Goal: Task Accomplishment & Management: Manage account settings

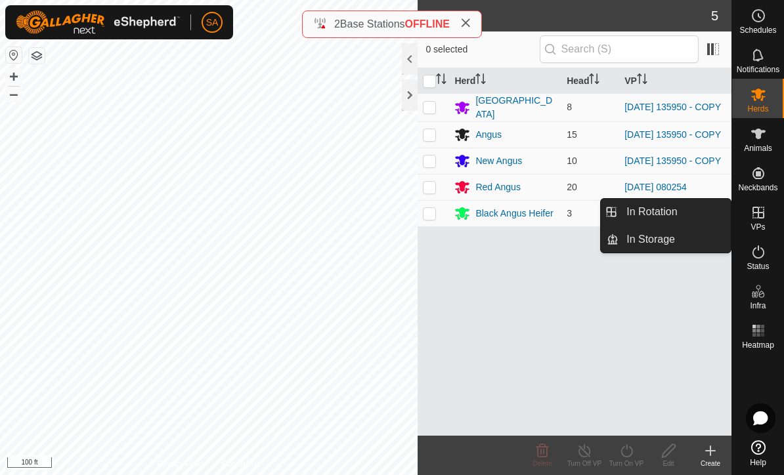
click at [679, 209] on link "In Rotation" at bounding box center [674, 212] width 112 height 26
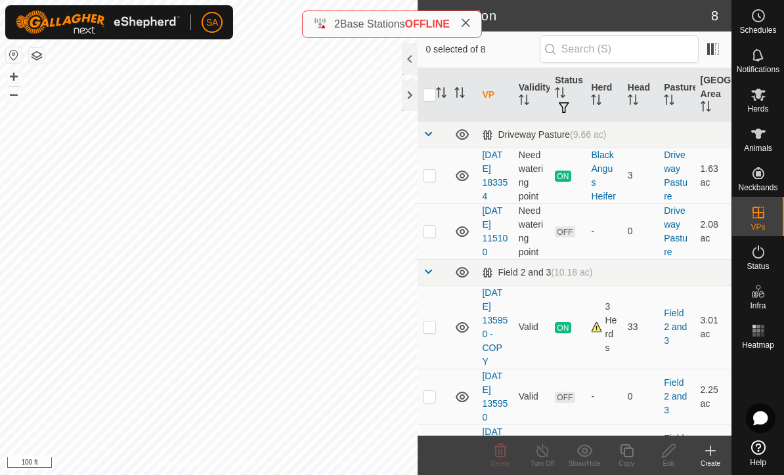
click at [431, 328] on p-checkbox at bounding box center [429, 327] width 13 height 11
checkbox input "true"
click at [634, 454] on icon at bounding box center [626, 451] width 16 height 16
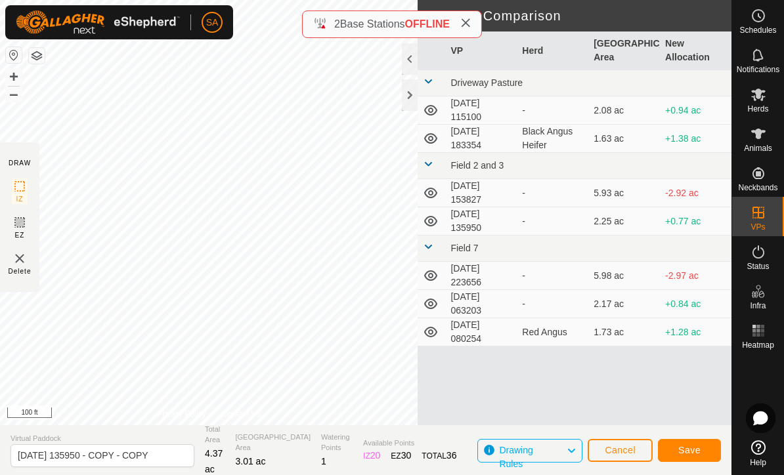
click at [694, 448] on span "Save" at bounding box center [689, 450] width 22 height 11
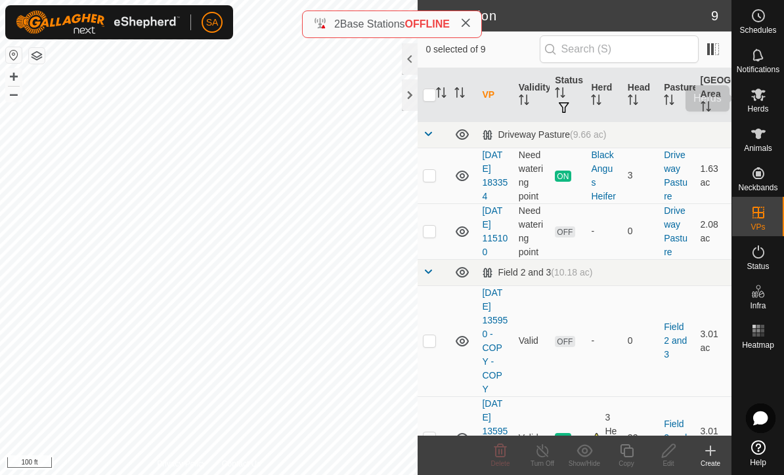
click at [758, 102] on icon at bounding box center [758, 95] width 16 height 16
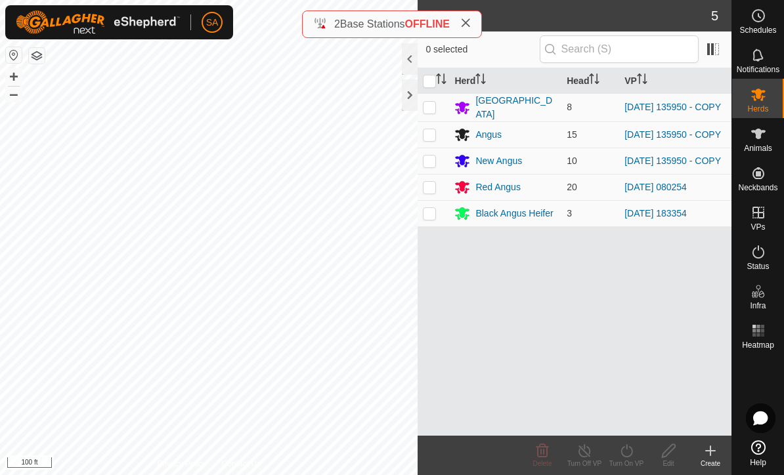
click at [425, 108] on p-checkbox at bounding box center [429, 107] width 13 height 11
checkbox input "true"
click at [438, 137] on td at bounding box center [434, 134] width 32 height 26
checkbox input "true"
click at [433, 161] on p-checkbox at bounding box center [429, 161] width 13 height 11
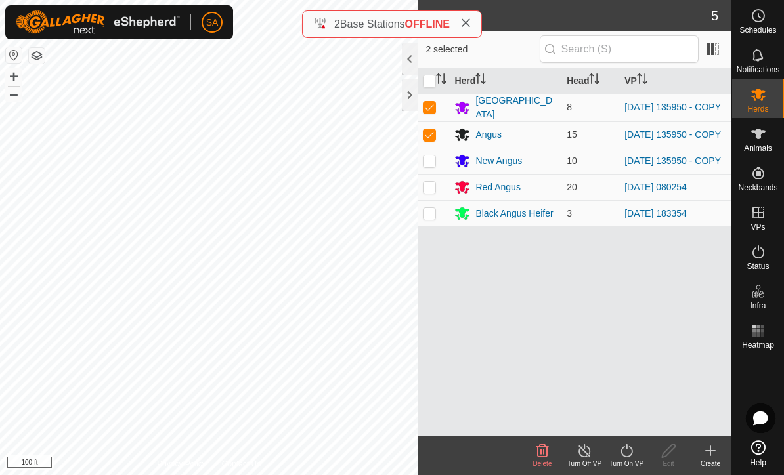
checkbox input "true"
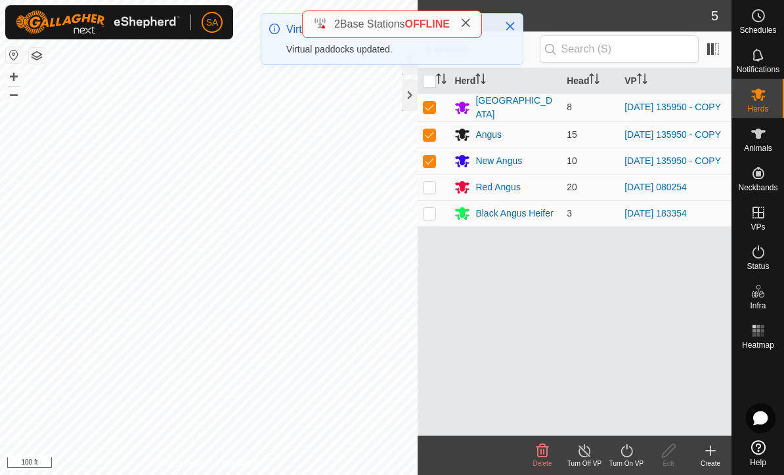
click at [637, 455] on turn-on-svg-icon at bounding box center [626, 451] width 42 height 16
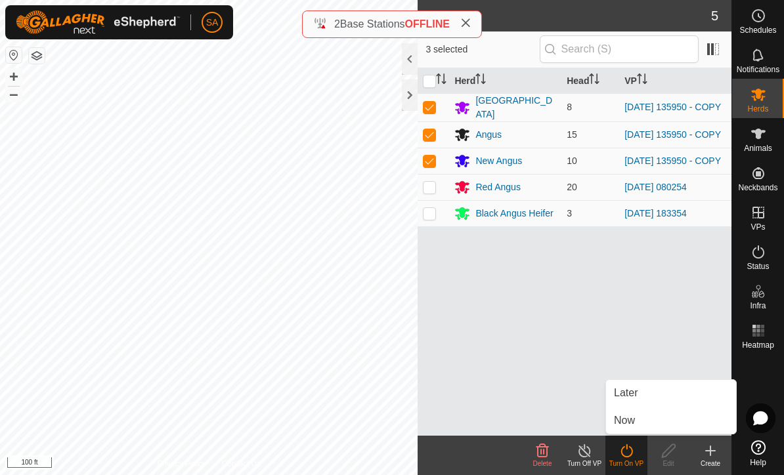
click at [643, 417] on link "Now" at bounding box center [671, 421] width 130 height 26
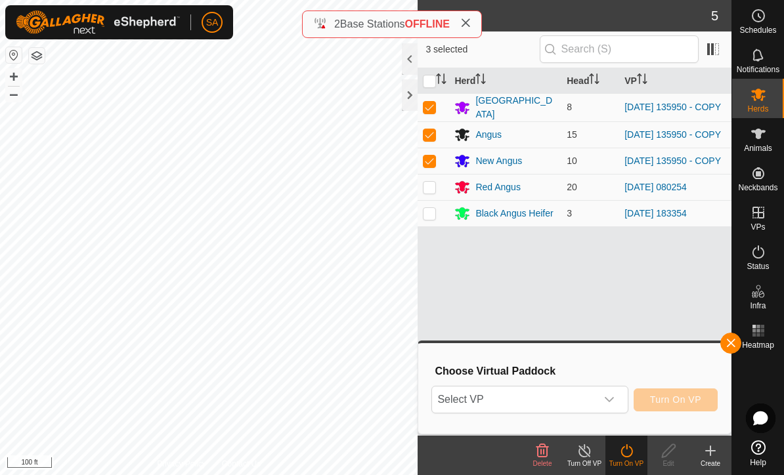
click at [616, 398] on div "dropdown trigger" at bounding box center [609, 400] width 26 height 26
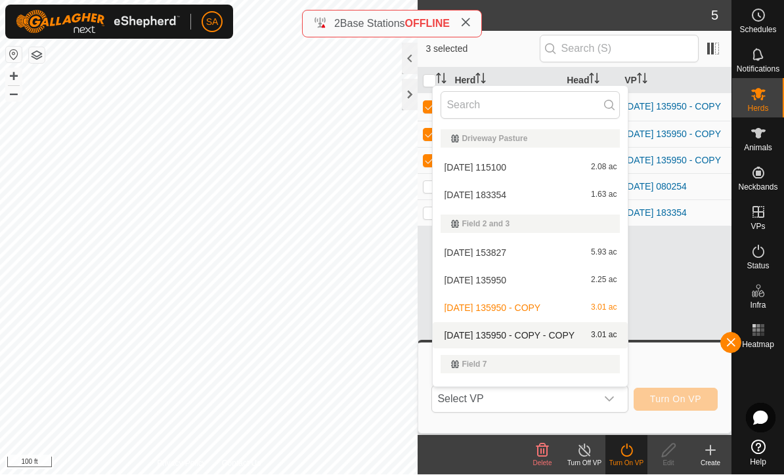
click at [492, 332] on span "[DATE] 135950 - COPY - COPY" at bounding box center [509, 336] width 131 height 9
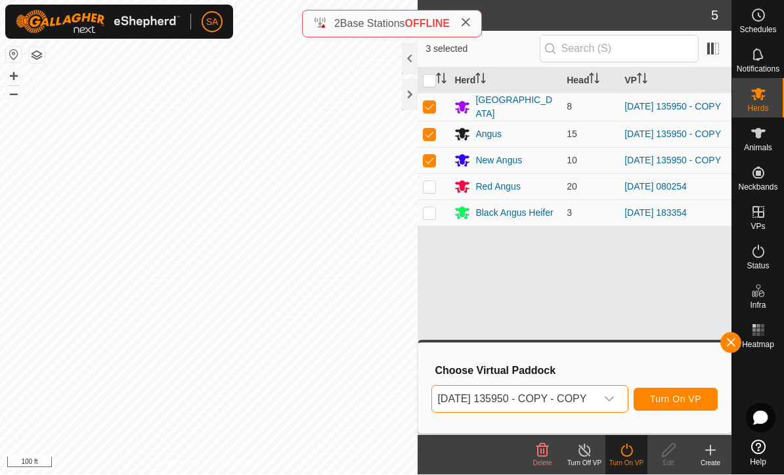
click at [682, 398] on span "Turn On VP" at bounding box center [675, 400] width 51 height 11
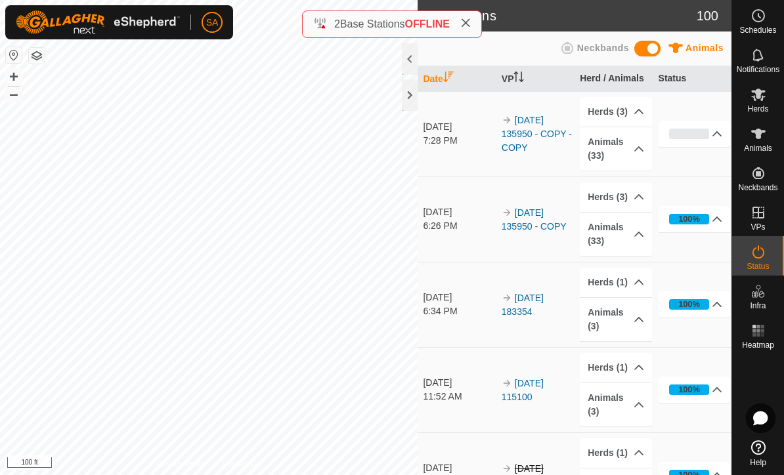
click at [408, 98] on div at bounding box center [410, 95] width 16 height 32
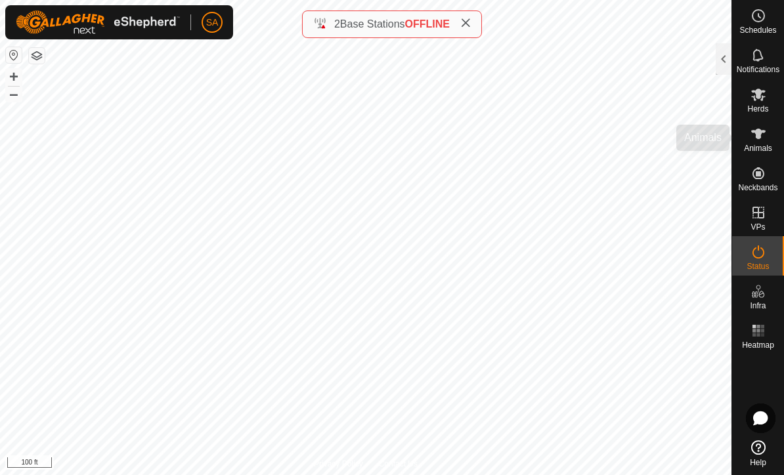
click at [762, 140] on icon at bounding box center [758, 134] width 16 height 16
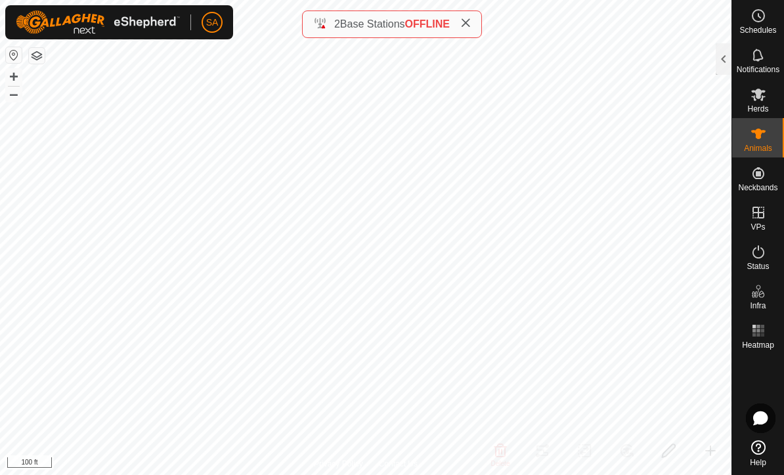
click at [720, 56] on div at bounding box center [724, 59] width 16 height 32
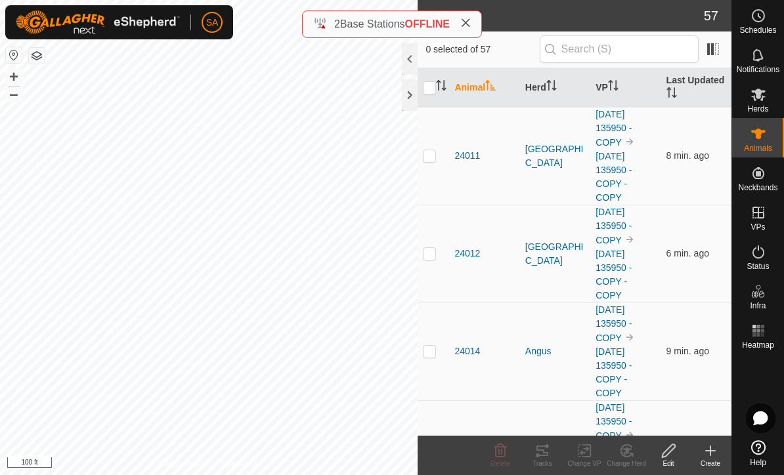
click at [416, 91] on div at bounding box center [410, 95] width 16 height 32
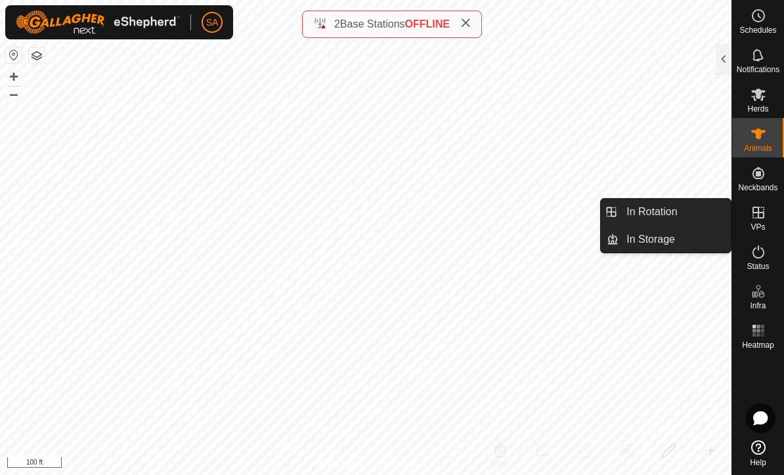
click at [698, 212] on link "In Rotation" at bounding box center [674, 212] width 112 height 26
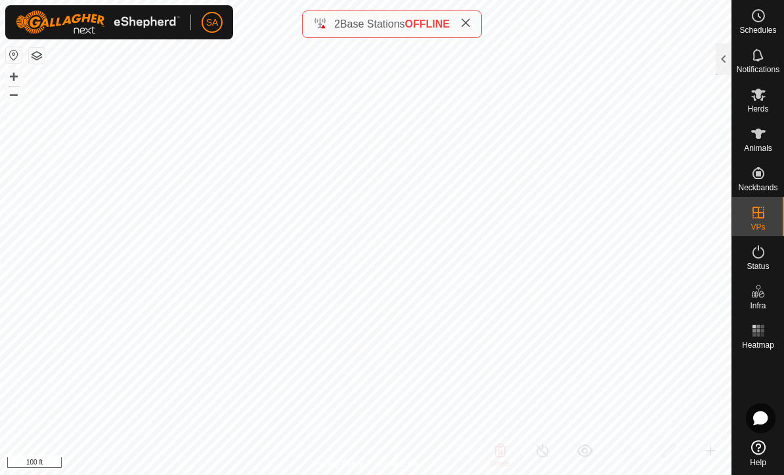
click at [722, 58] on div at bounding box center [724, 59] width 16 height 32
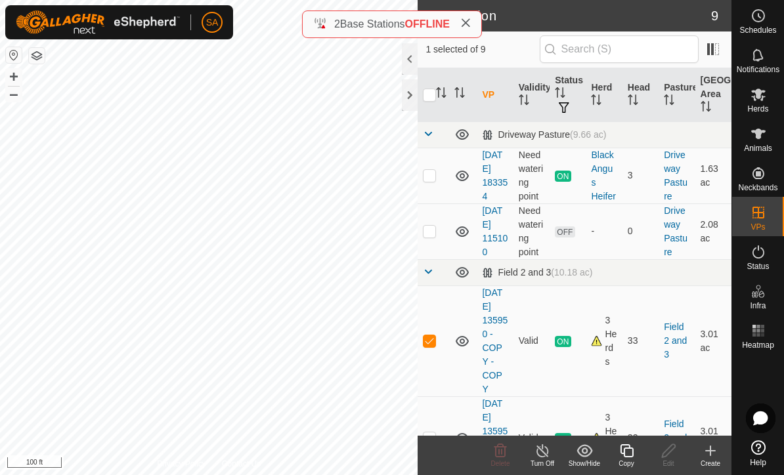
click at [436, 343] on p-checkbox at bounding box center [429, 340] width 13 height 11
checkbox input "false"
click at [433, 173] on p-checkbox at bounding box center [429, 175] width 13 height 11
checkbox input "true"
click at [629, 459] on div "Copy" at bounding box center [626, 464] width 42 height 10
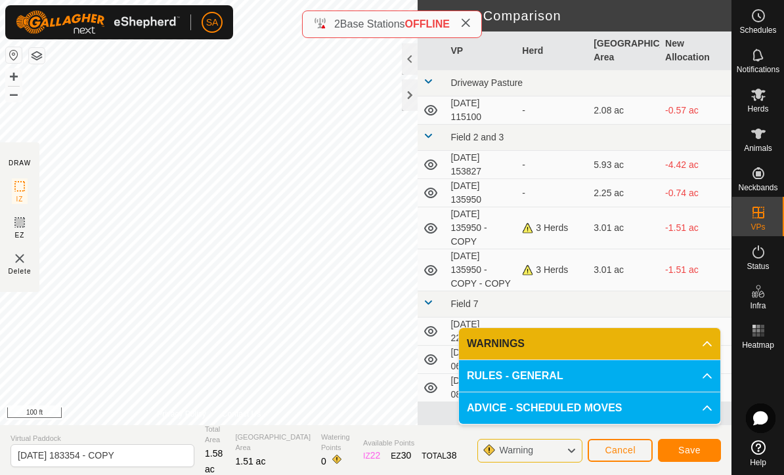
click at [695, 452] on span "Save" at bounding box center [689, 450] width 22 height 11
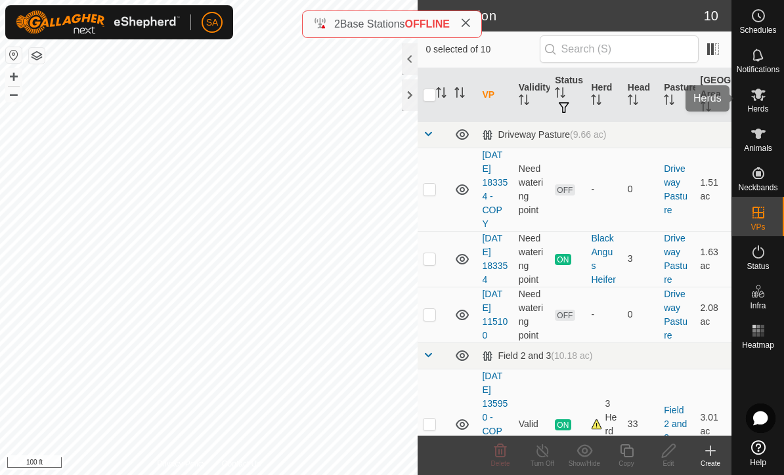
click at [756, 100] on icon at bounding box center [758, 95] width 16 height 16
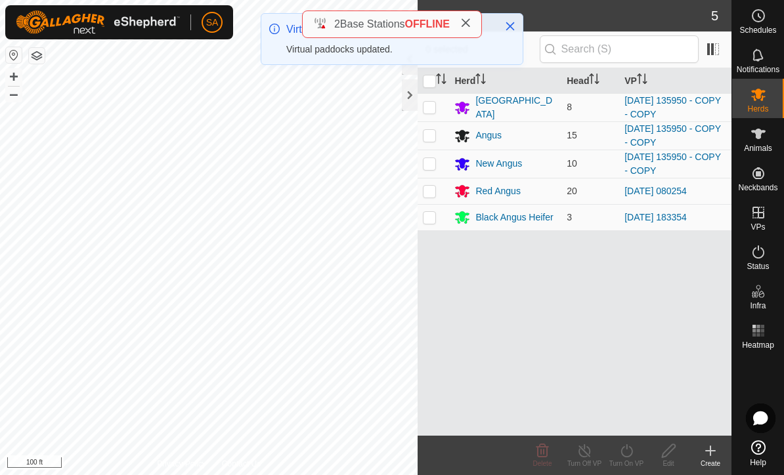
click at [431, 219] on p-checkbox at bounding box center [429, 217] width 13 height 11
checkbox input "true"
click at [628, 455] on icon at bounding box center [626, 451] width 16 height 16
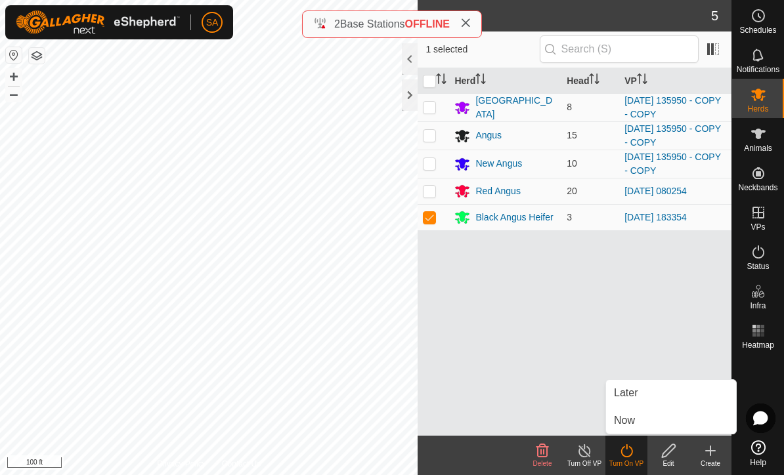
click at [649, 425] on link "Now" at bounding box center [671, 421] width 130 height 26
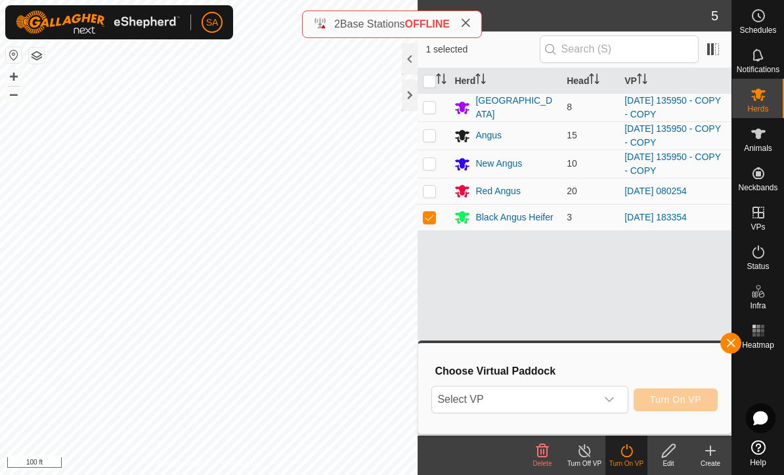
click at [613, 399] on icon "dropdown trigger" at bounding box center [609, 400] width 11 height 11
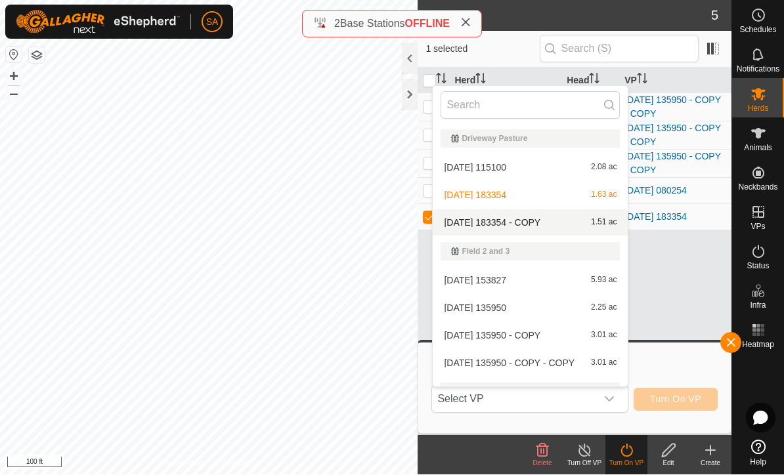
click at [540, 220] on span "[DATE] 183354 - COPY" at bounding box center [492, 223] width 97 height 9
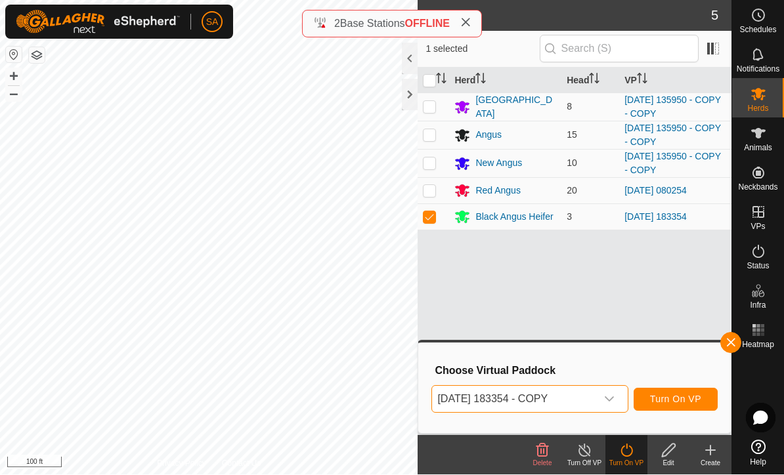
click at [678, 397] on span "Turn On VP" at bounding box center [675, 400] width 51 height 11
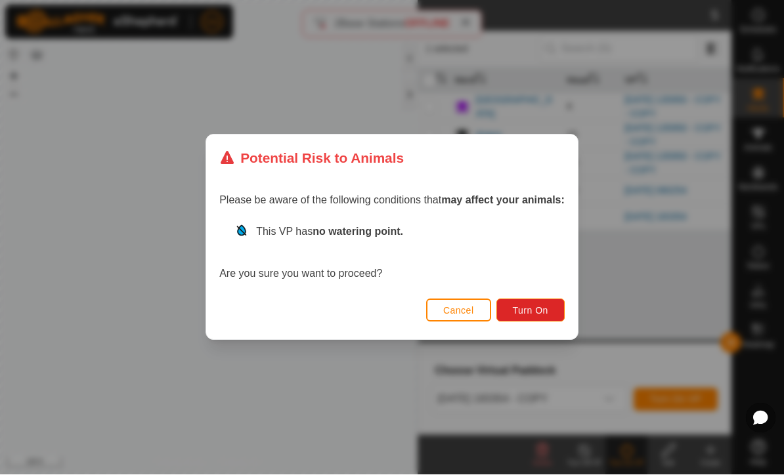
click at [540, 308] on span "Turn On" at bounding box center [530, 311] width 35 height 11
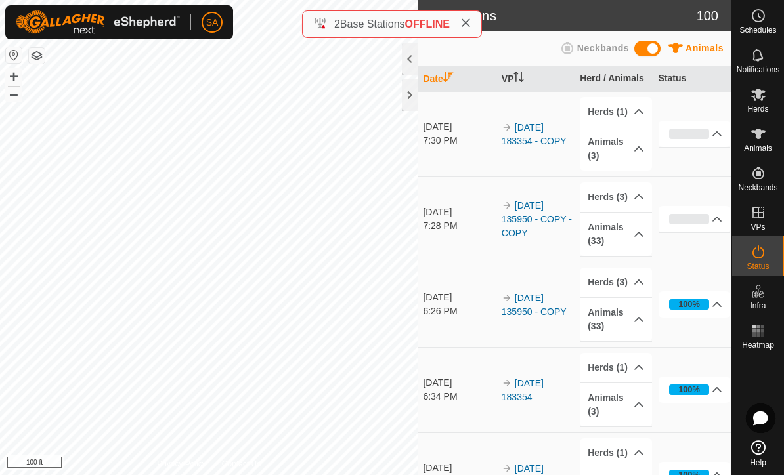
click at [412, 96] on div at bounding box center [410, 95] width 16 height 32
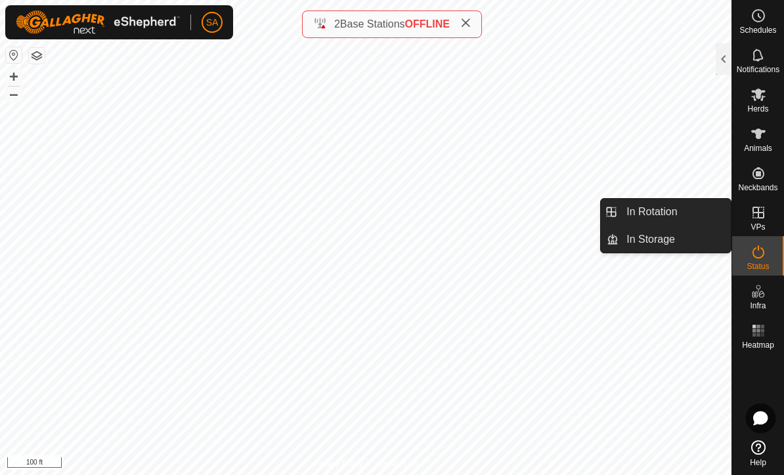
click at [685, 205] on link "In Rotation" at bounding box center [674, 212] width 112 height 26
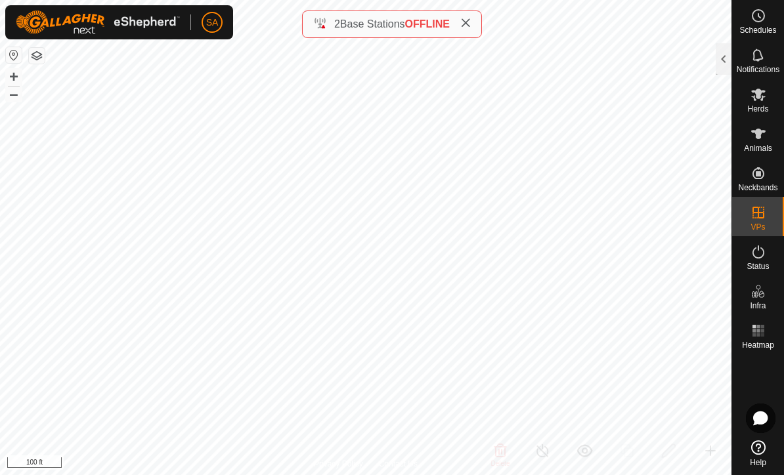
click at [723, 57] on div at bounding box center [724, 59] width 16 height 32
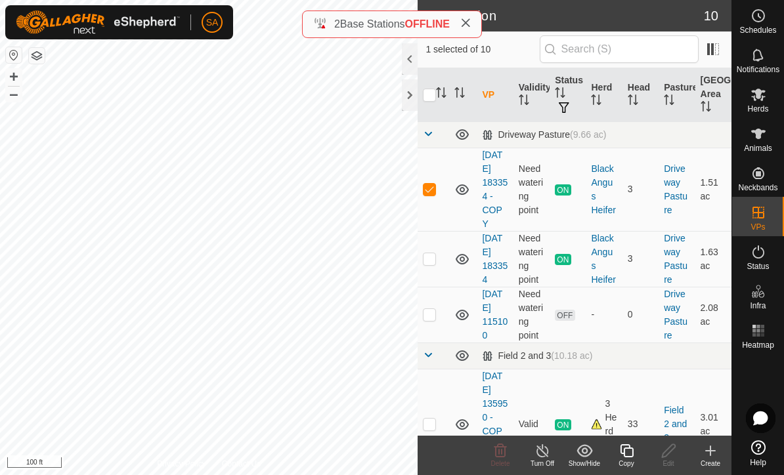
click at [437, 317] on td at bounding box center [434, 315] width 32 height 56
click at [435, 313] on p-checkbox at bounding box center [429, 314] width 13 height 11
checkbox input "false"
click at [431, 184] on p-checkbox at bounding box center [429, 189] width 13 height 11
checkbox input "false"
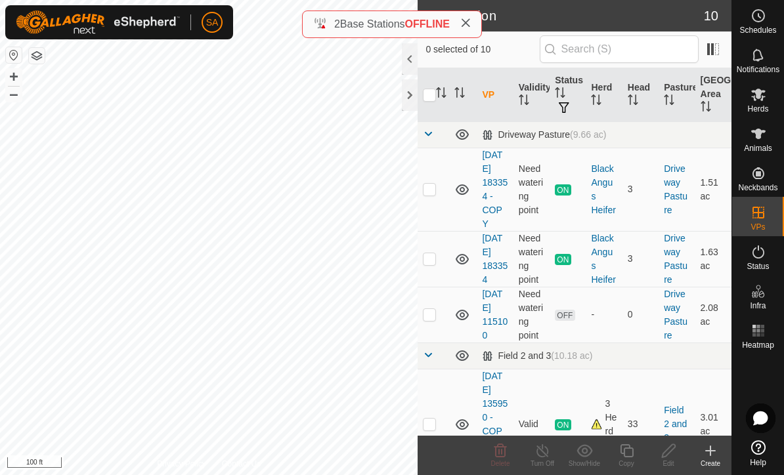
click at [439, 313] on td at bounding box center [434, 315] width 32 height 56
click at [504, 455] on icon at bounding box center [500, 450] width 12 height 13
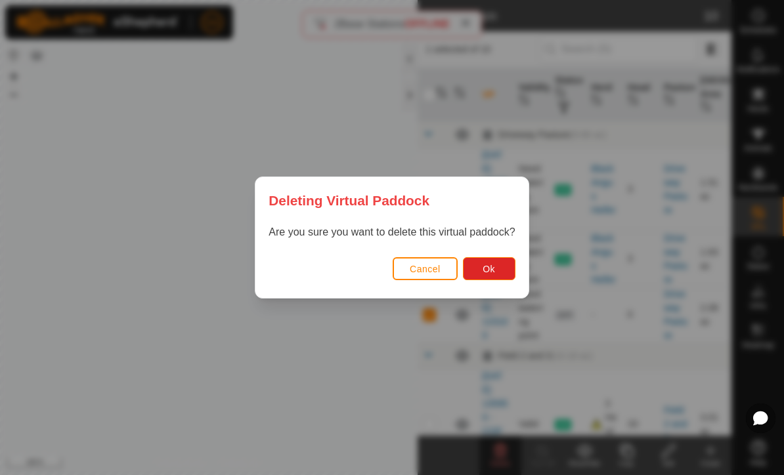
click at [493, 261] on button "Ok" at bounding box center [489, 268] width 53 height 23
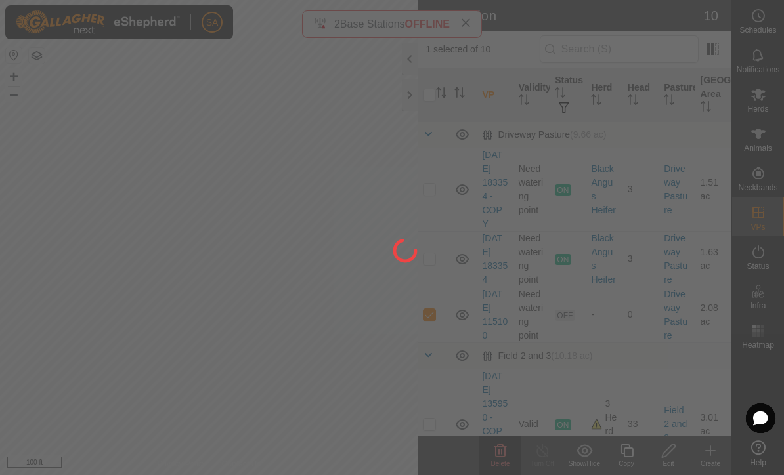
checkbox input "false"
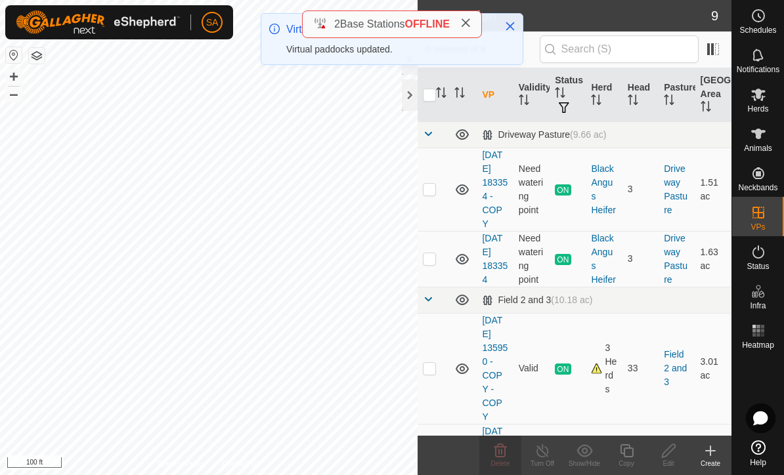
click at [413, 99] on div at bounding box center [410, 95] width 16 height 32
